Goal: Task Accomplishment & Management: Manage account settings

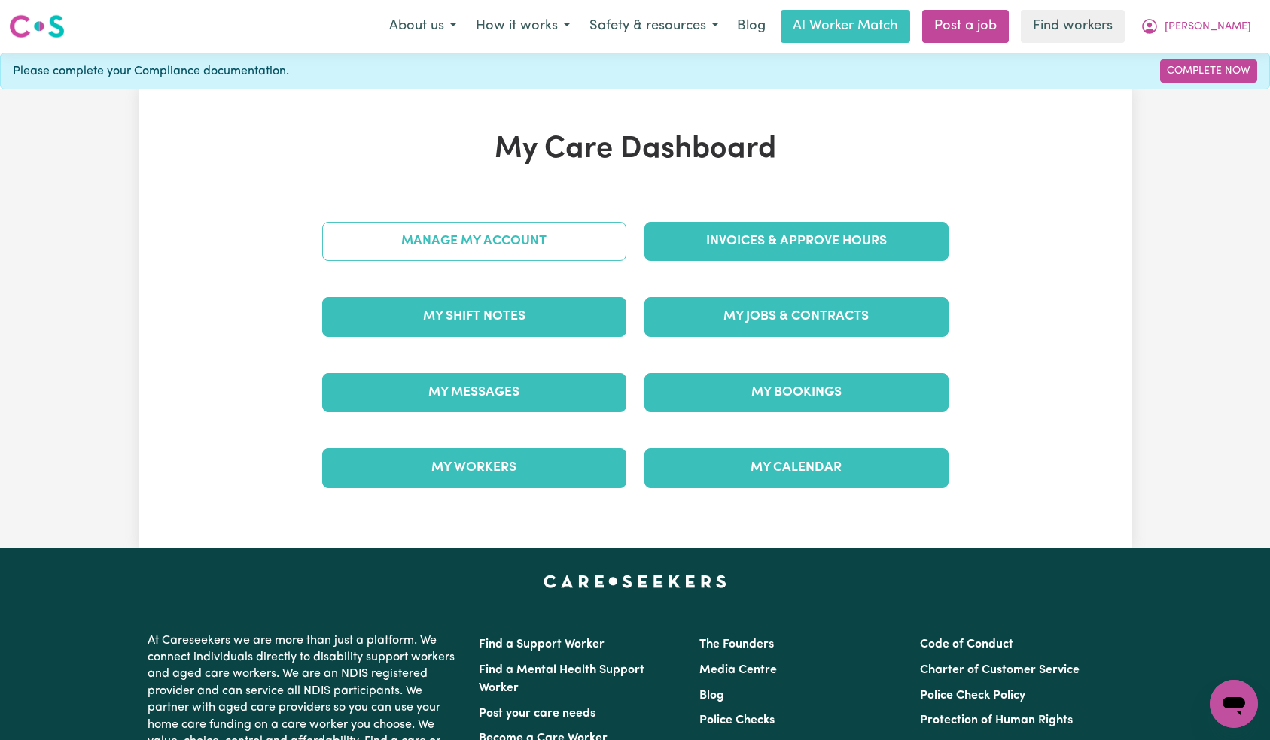
click at [543, 248] on link "Manage My Account" at bounding box center [474, 241] width 304 height 39
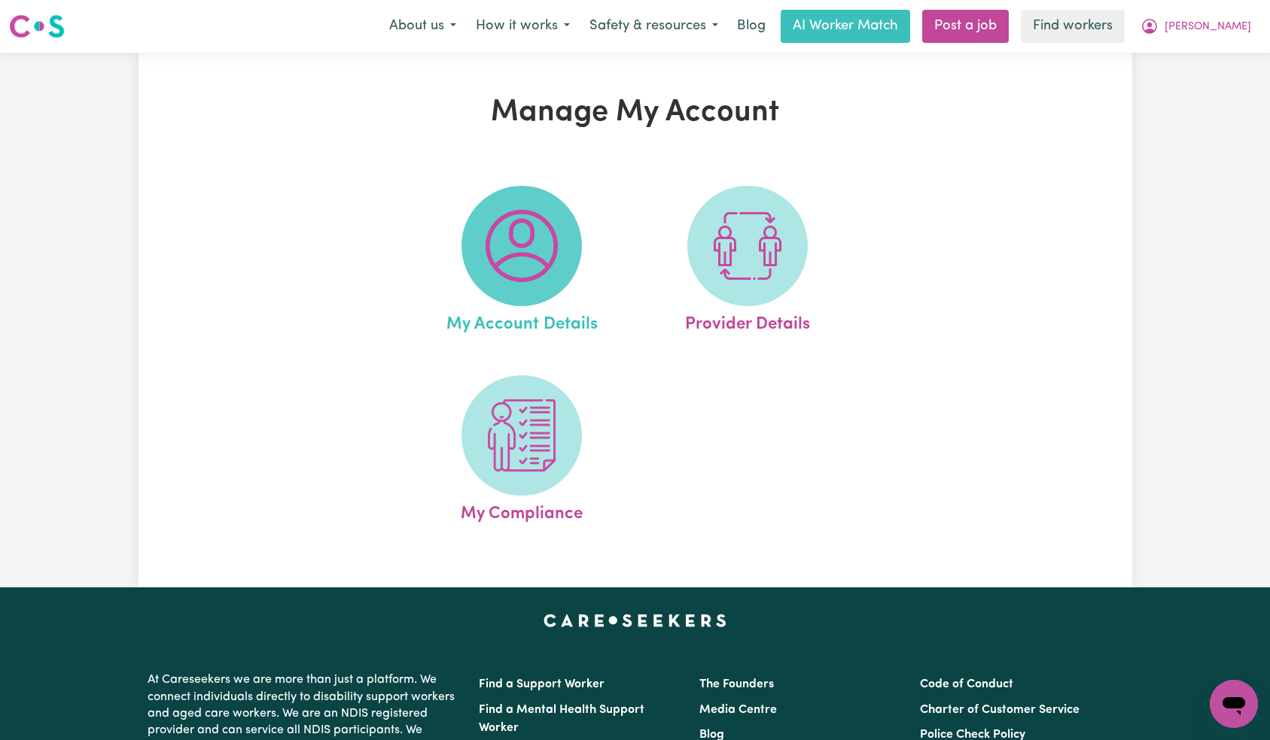
click at [528, 267] on img at bounding box center [521, 246] width 72 height 72
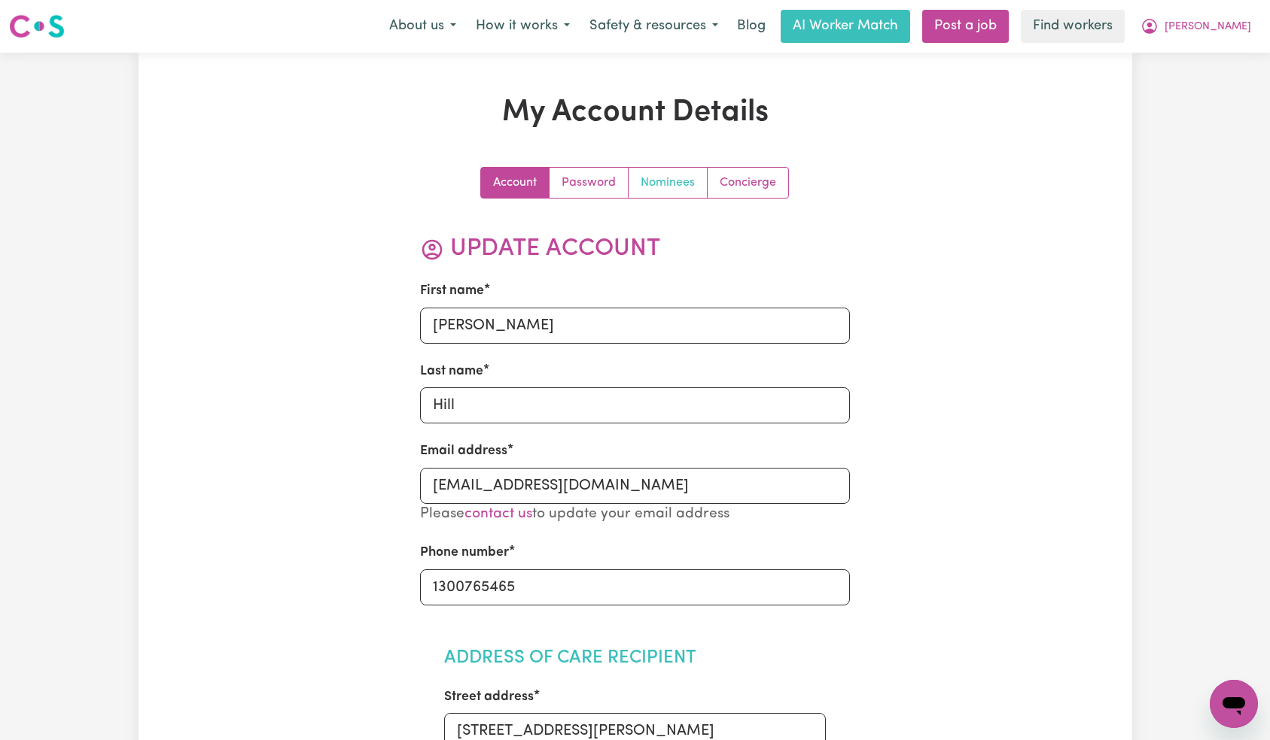
click at [661, 186] on link "Nominees" at bounding box center [667, 183] width 79 height 30
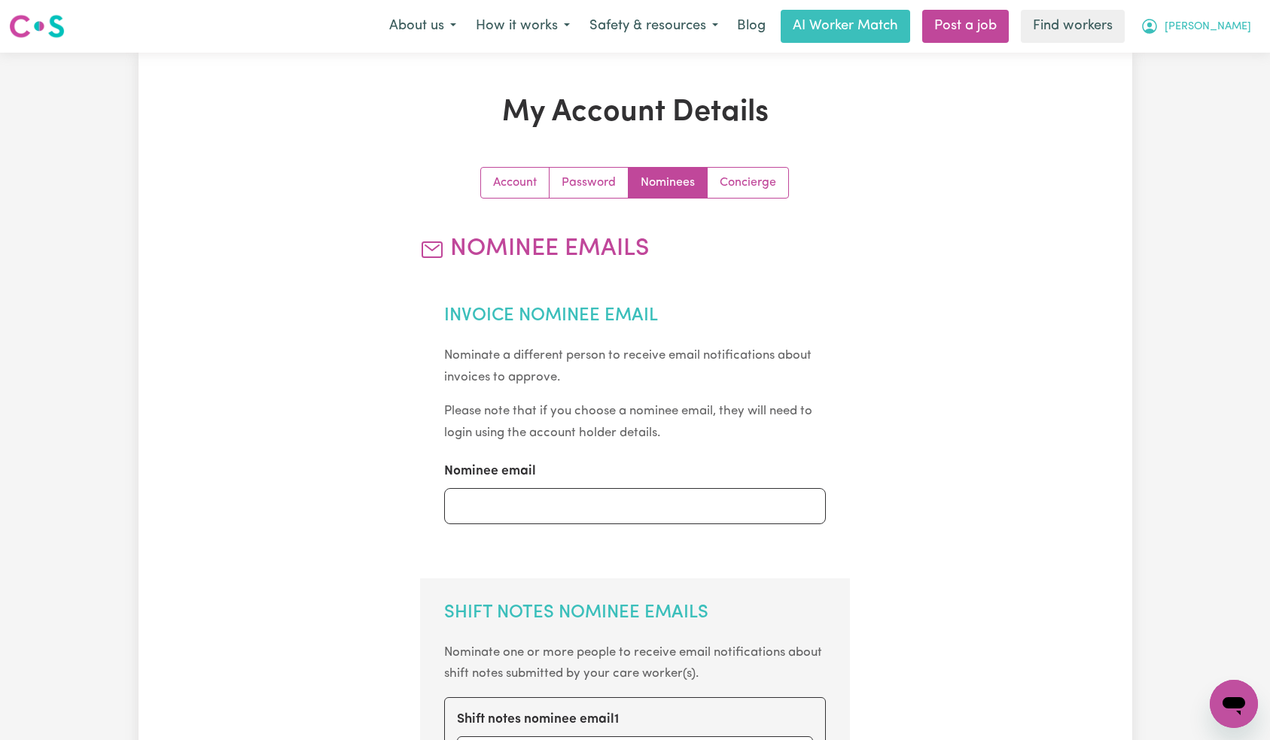
drag, startPoint x: 1242, startPoint y: 17, endPoint x: 1230, endPoint y: 37, distance: 23.4
click at [1242, 17] on button "[PERSON_NAME]" at bounding box center [1195, 27] width 130 height 32
click at [1206, 88] on link "Logout" at bounding box center [1200, 86] width 119 height 29
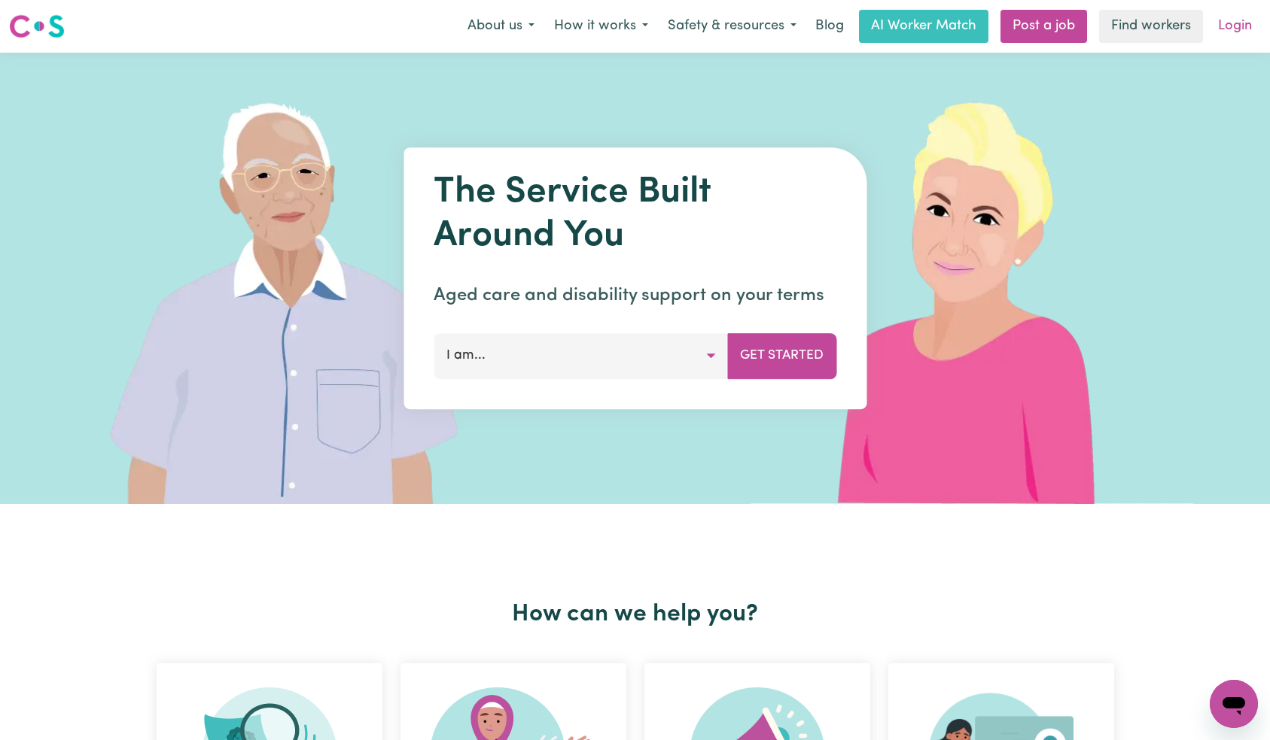
click at [1239, 23] on link "Login" at bounding box center [1235, 26] width 52 height 33
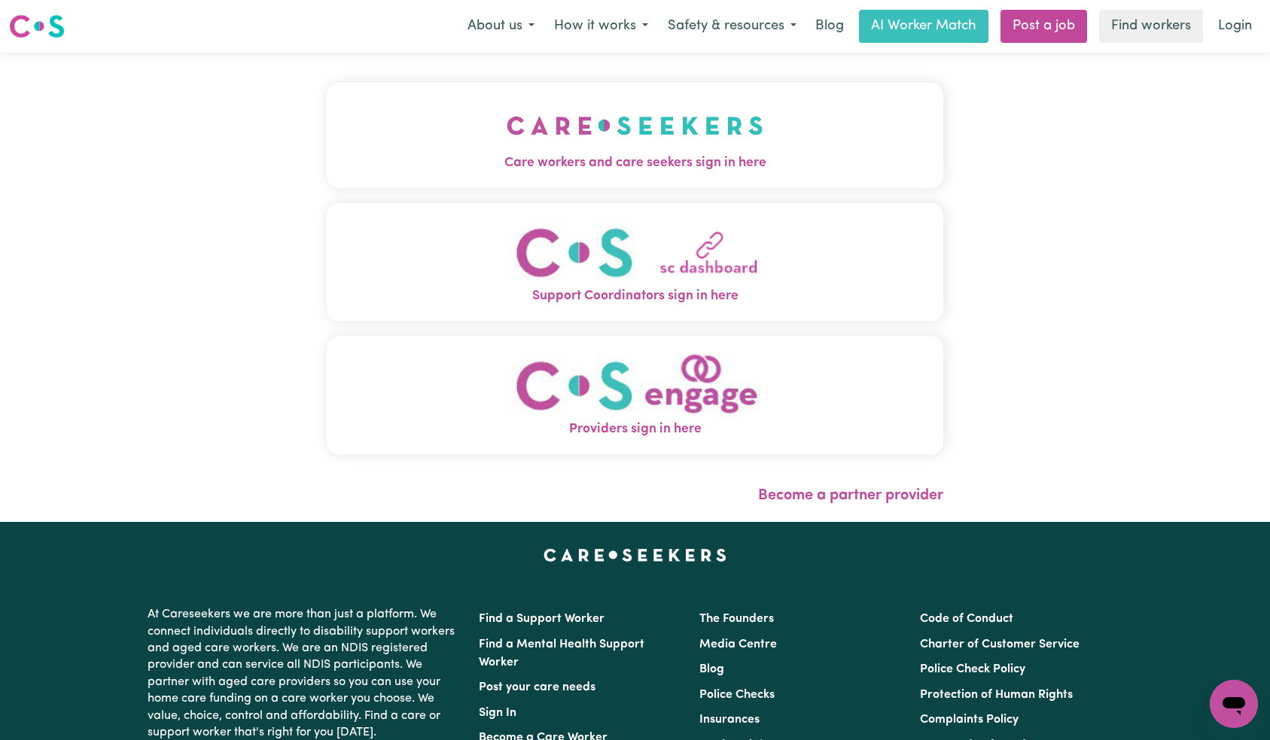
click at [506, 125] on img "Care workers and care seekers sign in here" at bounding box center [634, 126] width 257 height 56
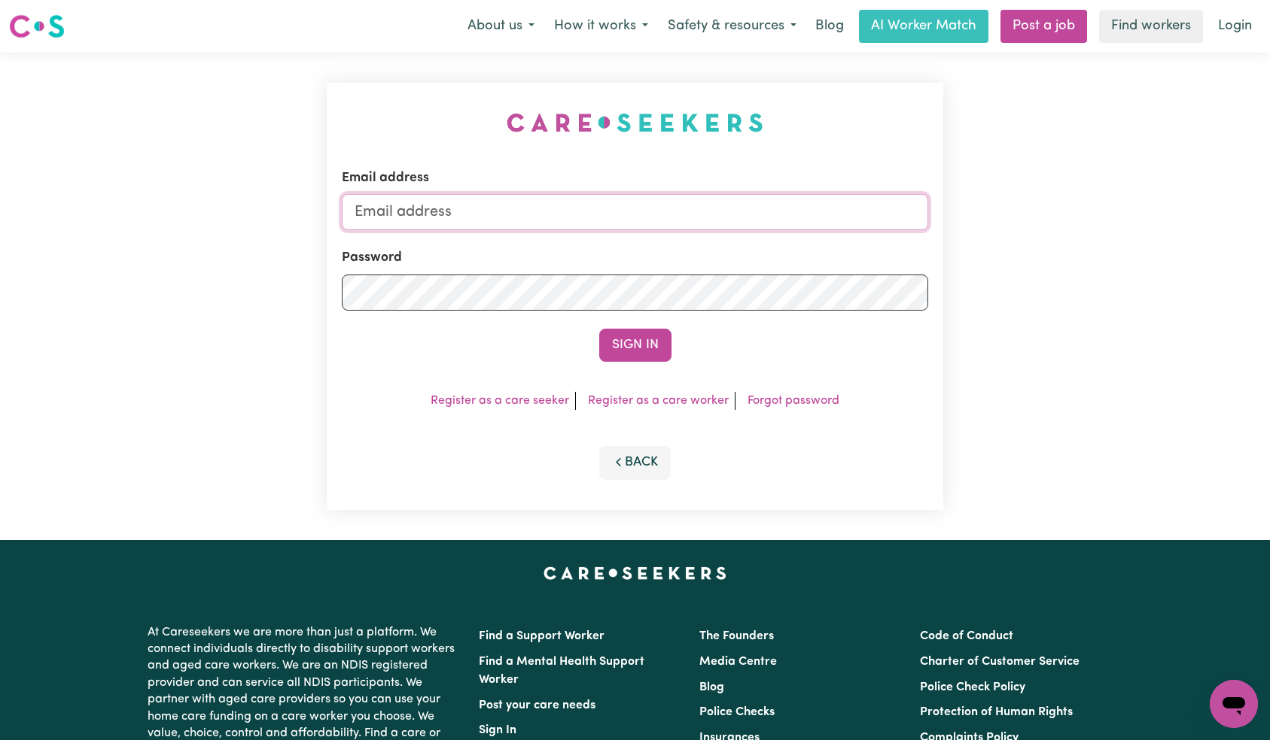
click at [581, 216] on input "Email address" at bounding box center [635, 212] width 587 height 36
paste input "[EMAIL_ADDRESS][DOMAIN_NAME]"
type input "[EMAIL_ADDRESS][DOMAIN_NAME]"
click at [616, 336] on button "Sign In" at bounding box center [635, 345] width 72 height 33
